Goal: Find specific fact: Find specific fact

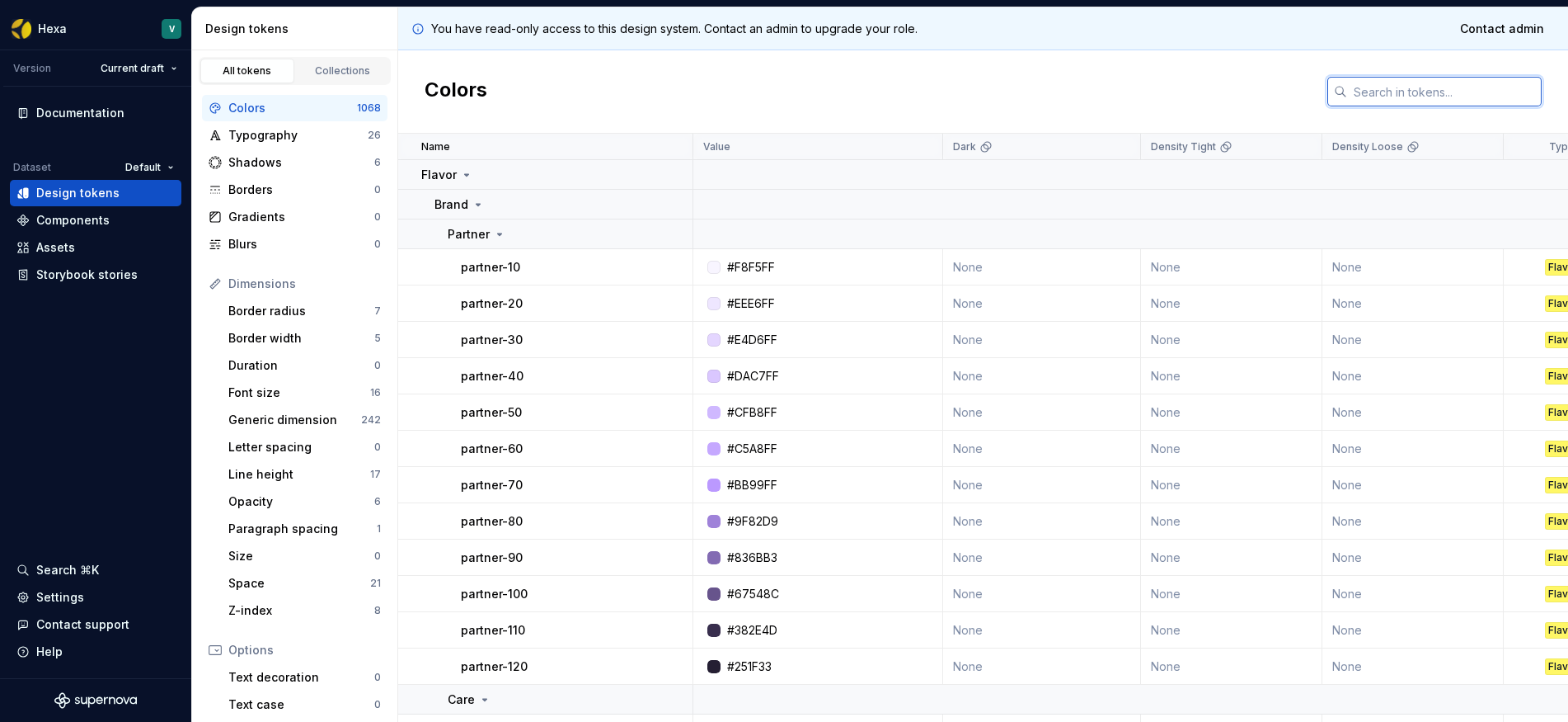
click at [1442, 88] on input "text" at bounding box center [1444, 91] width 195 height 30
paste input "#F3EBFC"
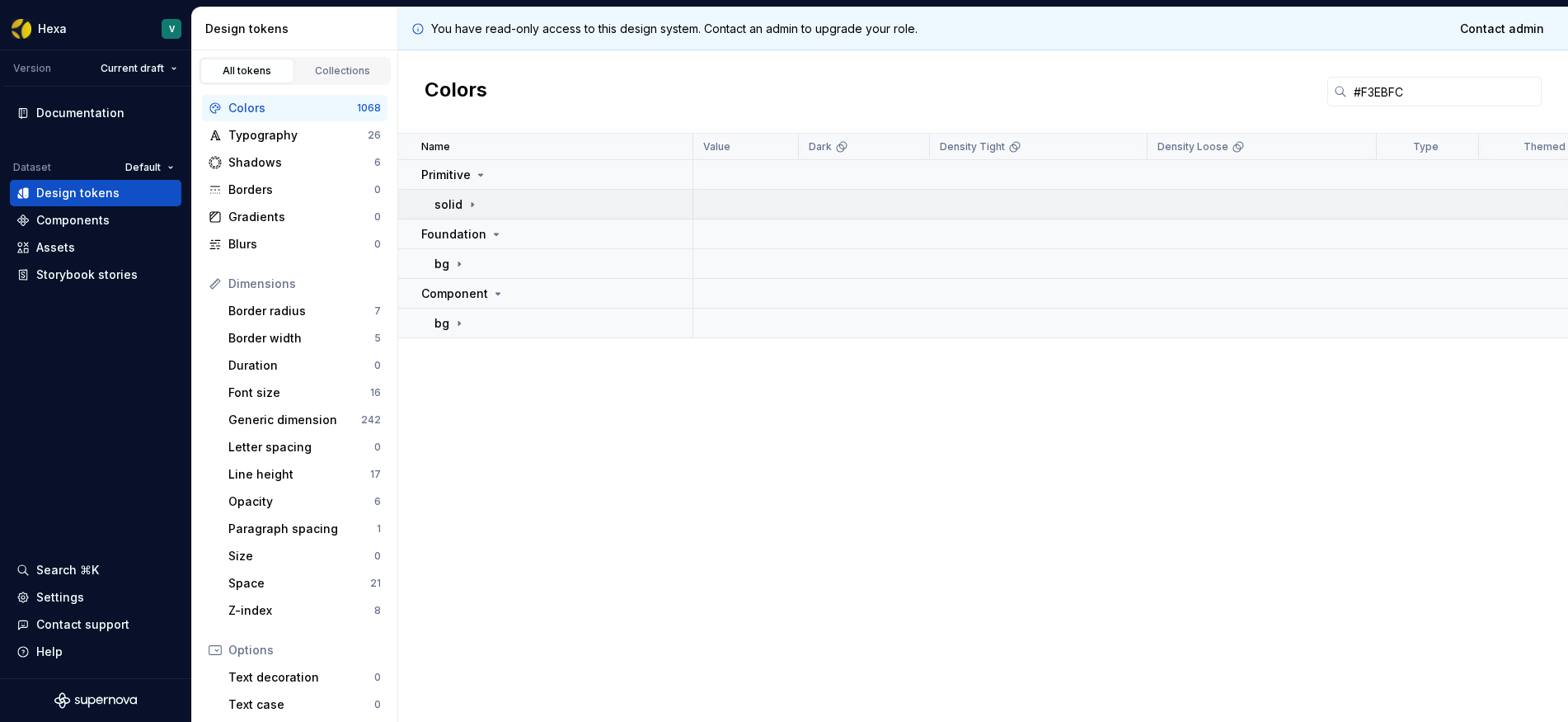
click at [567, 197] on div "solid" at bounding box center [564, 204] width 258 height 16
drag, startPoint x: 533, startPoint y: 230, endPoint x: 553, endPoint y: 225, distance: 20.6
click at [533, 230] on div "purple" at bounding box center [569, 234] width 244 height 16
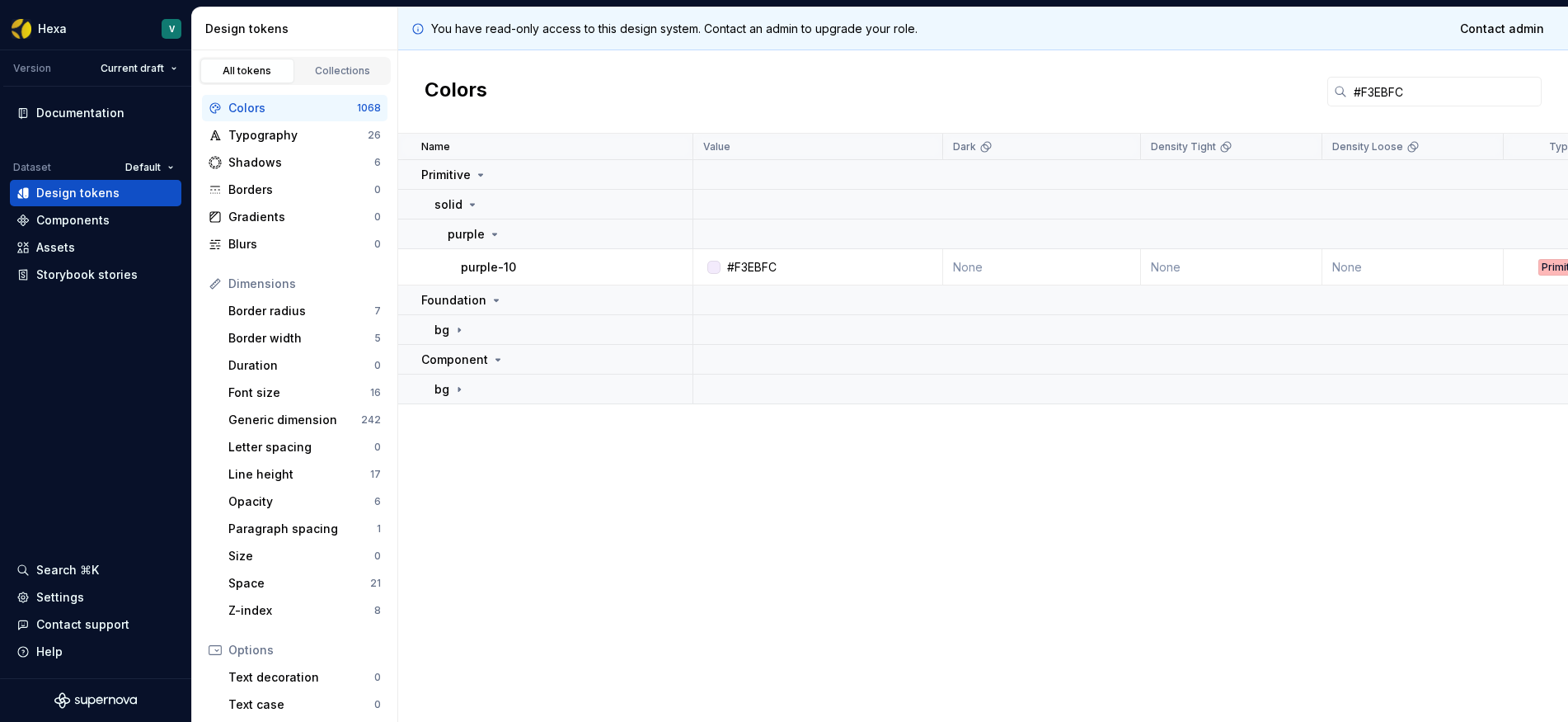
click at [581, 267] on div "purple-10" at bounding box center [576, 267] width 231 height 16
click at [518, 334] on div "bg" at bounding box center [564, 330] width 258 height 16
click at [518, 358] on div "neutral" at bounding box center [569, 360] width 244 height 16
drag, startPoint x: 1402, startPoint y: 99, endPoint x: 1411, endPoint y: 97, distance: 9.2
click at [1403, 98] on input "#F3EBFC" at bounding box center [1444, 91] width 195 height 30
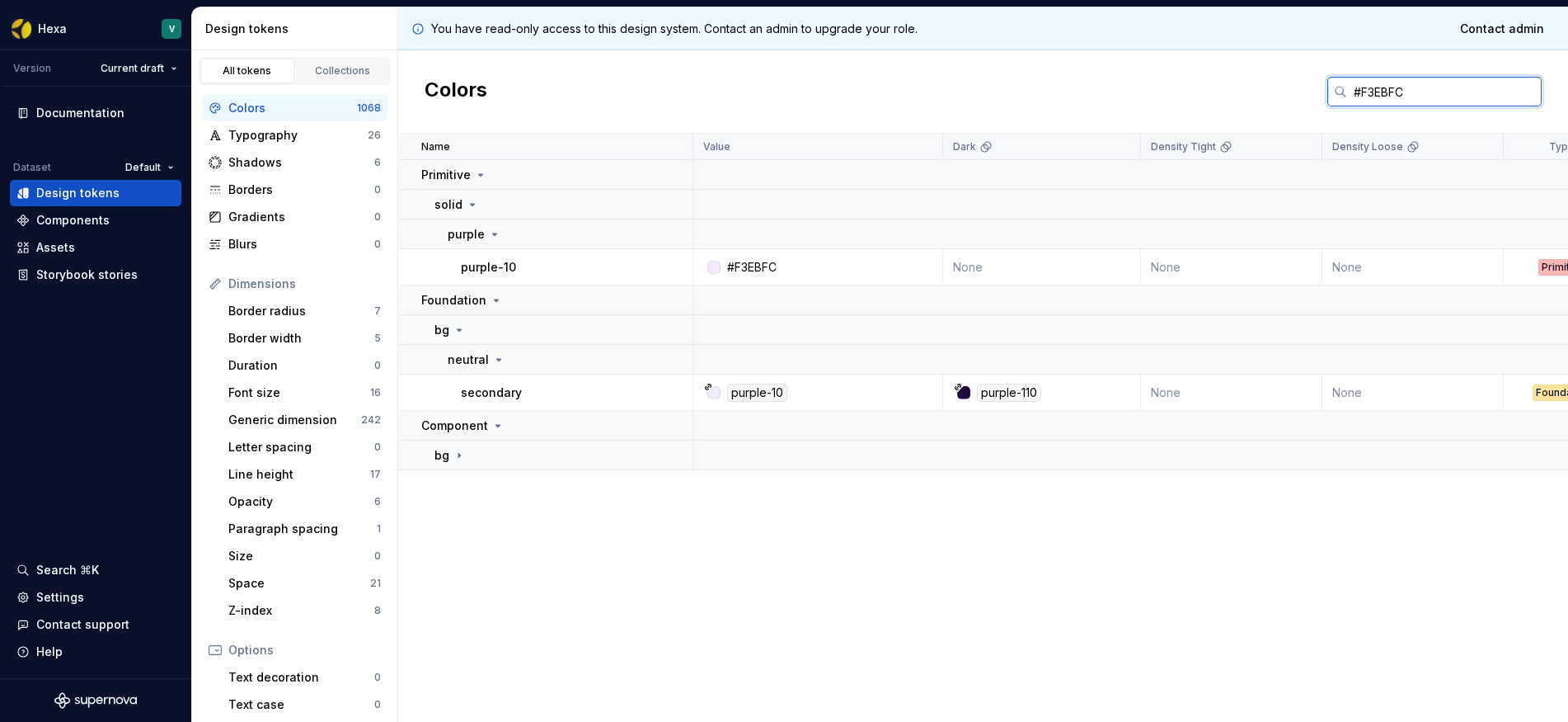
drag, startPoint x: 1334, startPoint y: 90, endPoint x: 1284, endPoint y: 90, distance: 50.0
click at [1284, 90] on div "Colors #F3EBFC" at bounding box center [983, 92] width 1170 height 83
paste input "DFBFFF"
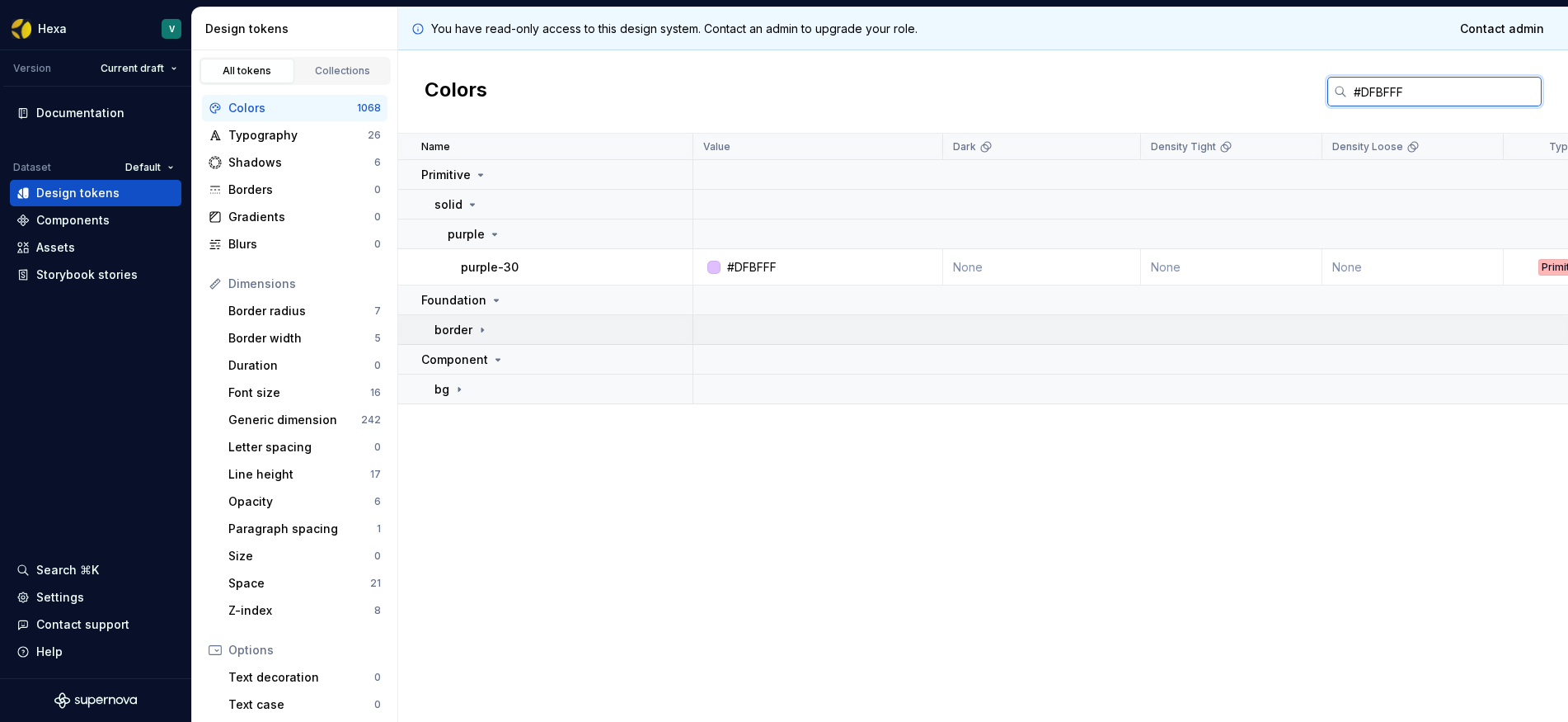
type input "#DFBFFF"
click at [557, 330] on div "border" at bounding box center [564, 330] width 258 height 16
click at [563, 361] on div "neutral" at bounding box center [569, 360] width 244 height 16
drag, startPoint x: 1412, startPoint y: 91, endPoint x: 1306, endPoint y: 88, distance: 106.0
click at [1306, 88] on div "Colors #DFBFFF" at bounding box center [983, 92] width 1170 height 83
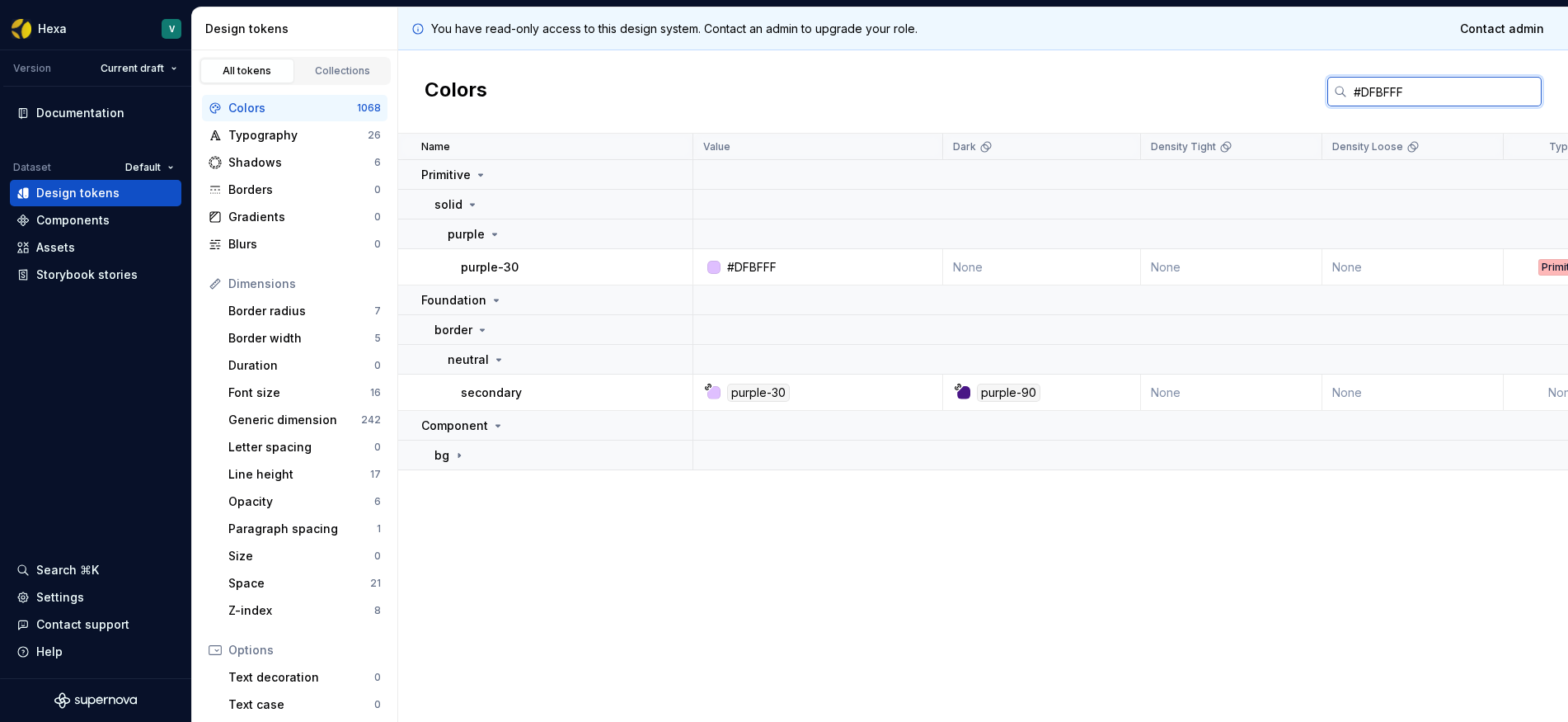
click at [1310, 86] on div "Colors #DFBFFF" at bounding box center [983, 92] width 1170 height 83
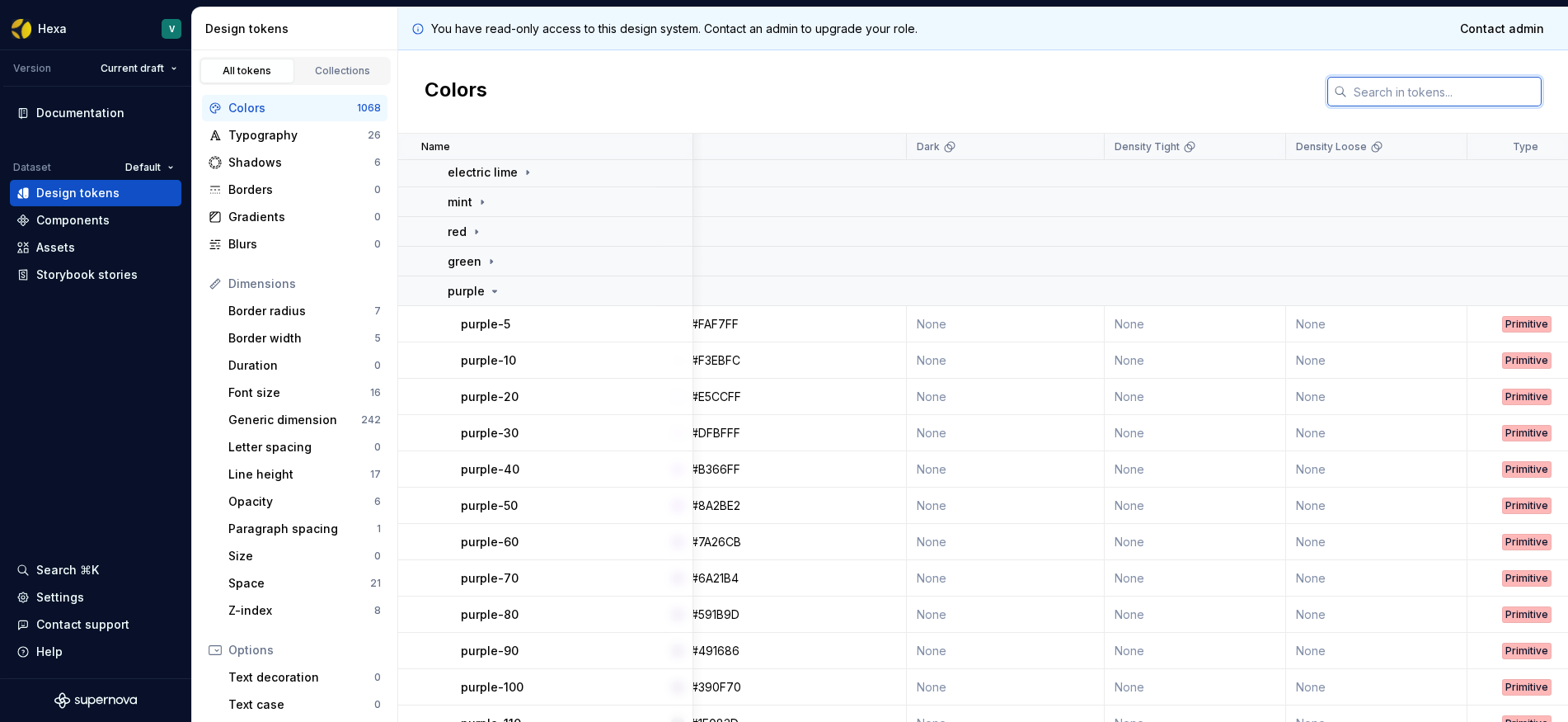
scroll to position [121, 0]
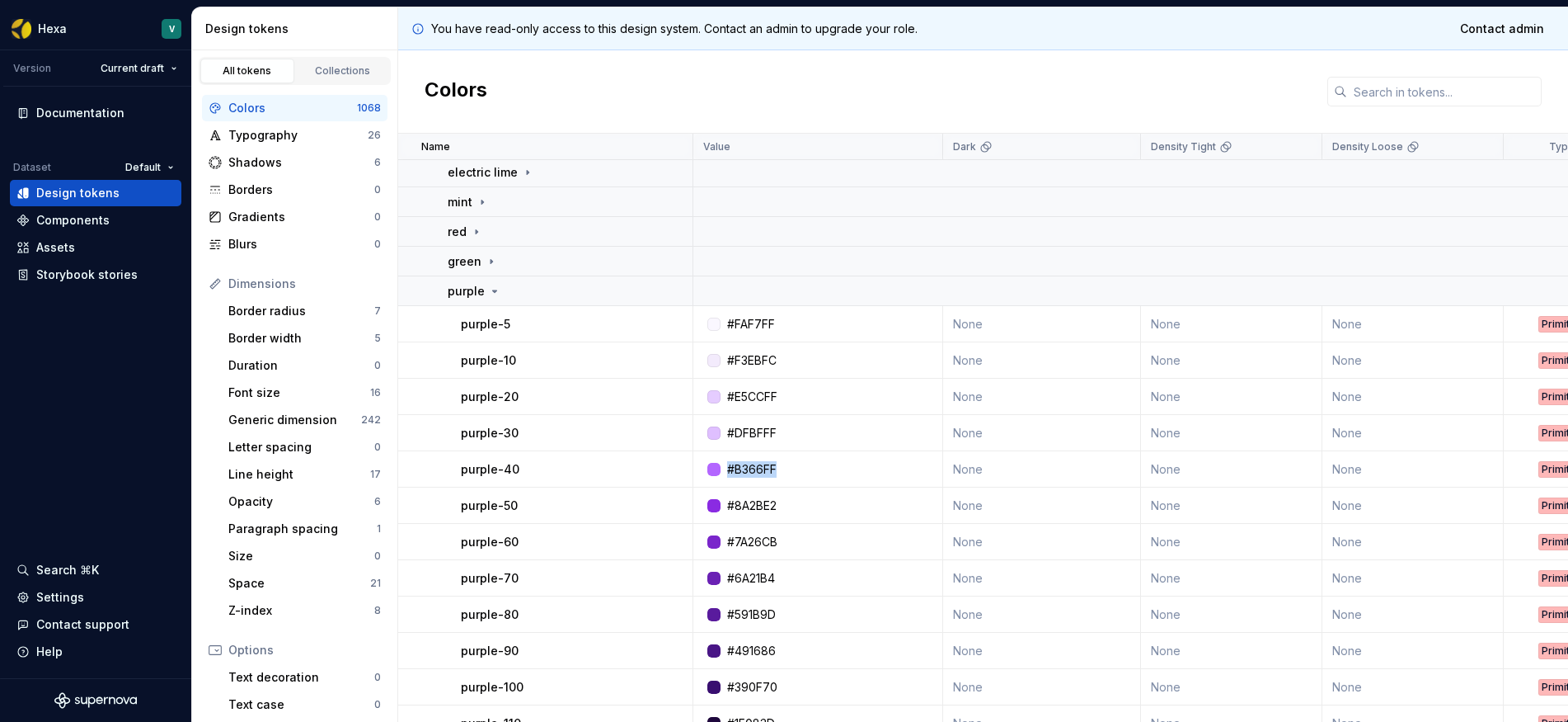
drag, startPoint x: 784, startPoint y: 473, endPoint x: 732, endPoint y: 469, distance: 52.2
click at [729, 470] on div "#B366FF" at bounding box center [822, 469] width 237 height 16
copy div "#B366FF"
click at [1379, 99] on input "text" at bounding box center [1444, 91] width 195 height 30
paste input "#B366FF"
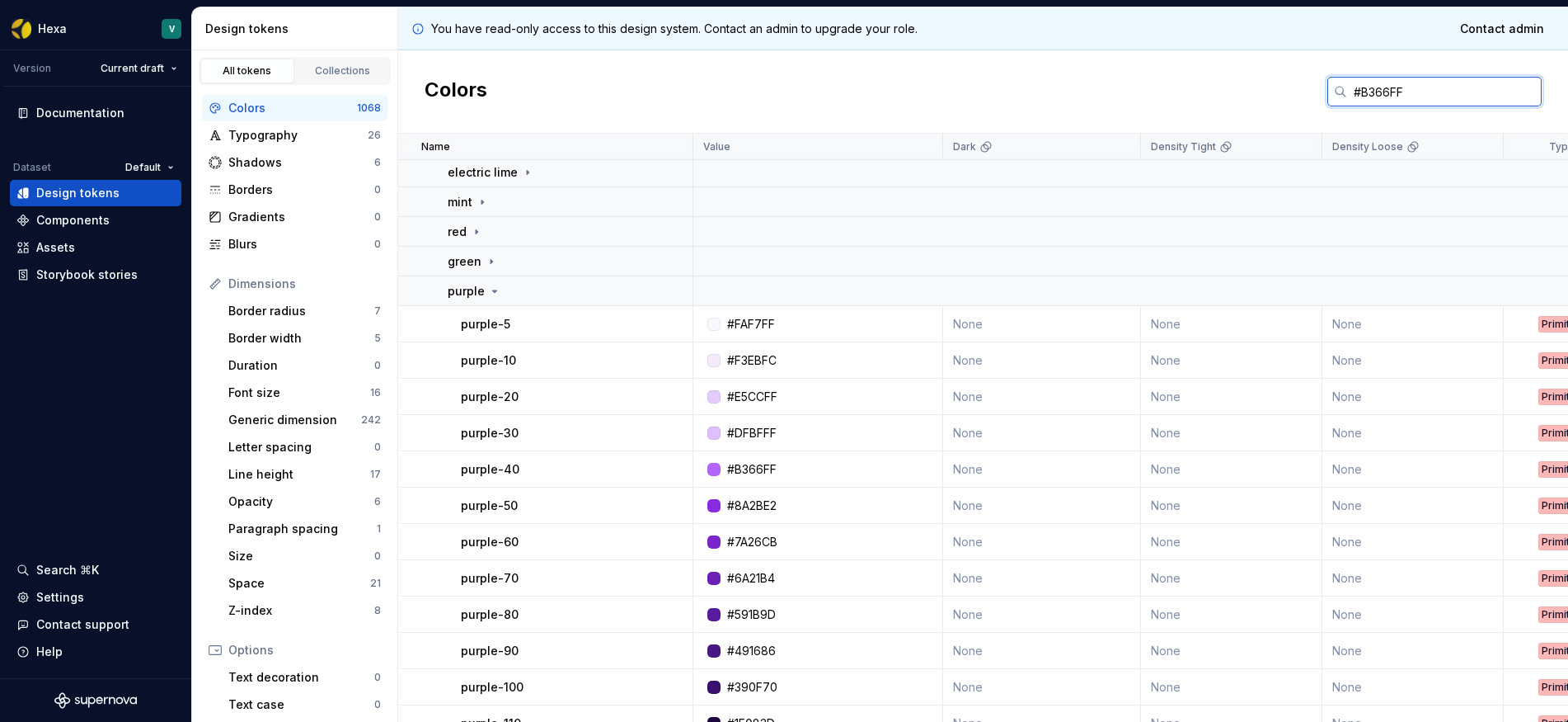
scroll to position [0, 0]
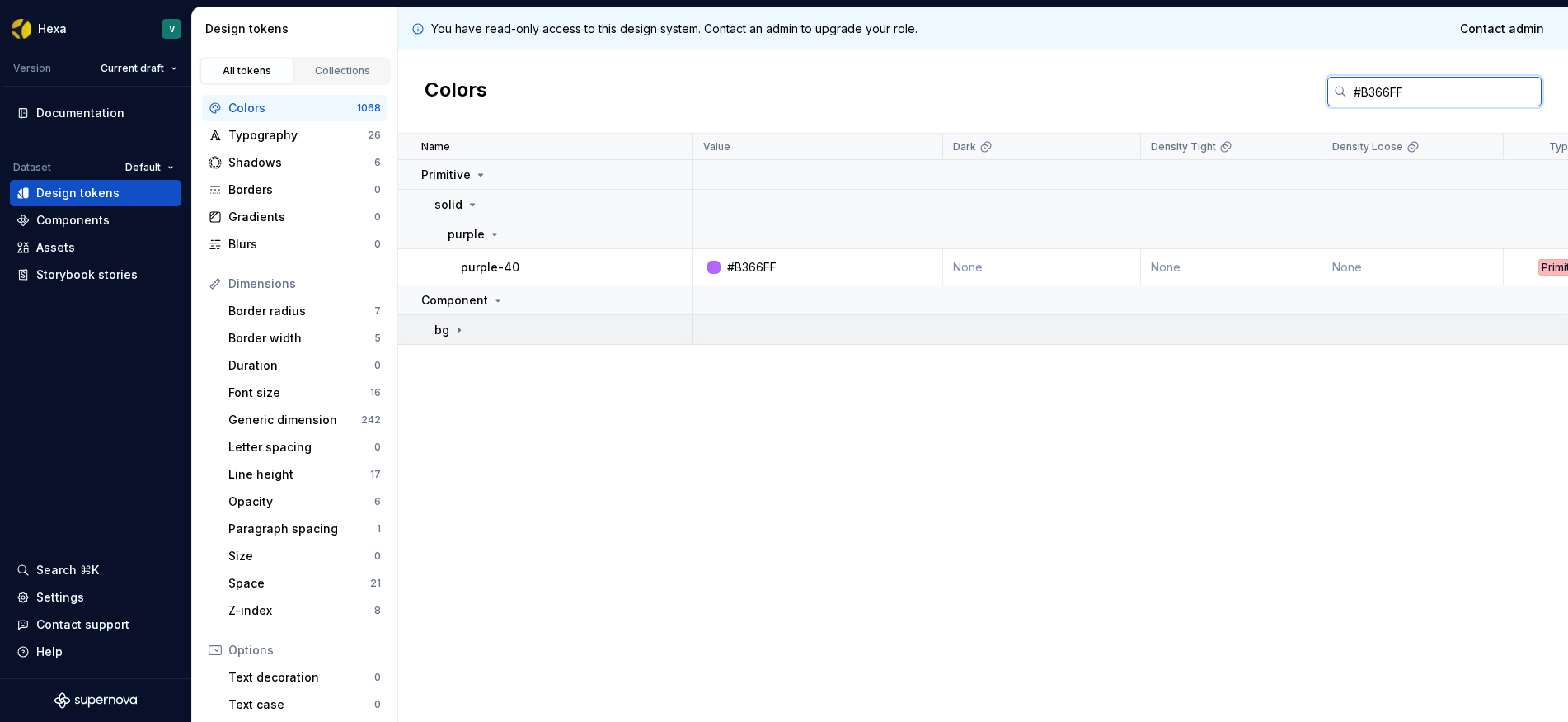
type input "#B366FF"
click at [562, 329] on div "bg" at bounding box center [564, 330] width 258 height 16
drag, startPoint x: 553, startPoint y: 357, endPoint x: 630, endPoint y: 343, distance: 78.3
click at [553, 356] on div "data vis" at bounding box center [569, 360] width 244 height 16
